Goal: Transaction & Acquisition: Purchase product/service

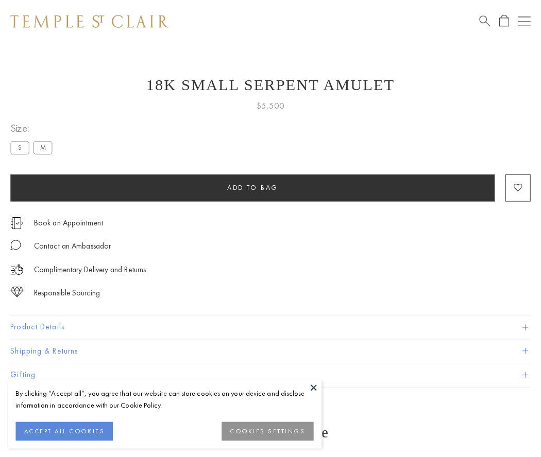
scroll to position [40, 0]
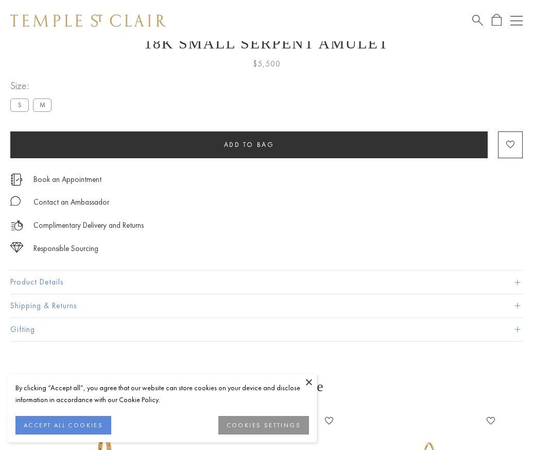
click at [249, 144] on span "Add to bag" at bounding box center [249, 144] width 50 height 9
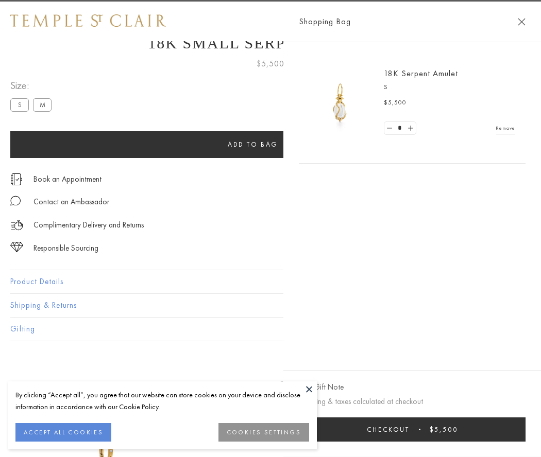
click at [412, 430] on button "Checkout $5,500" at bounding box center [412, 430] width 227 height 24
